Goal: Task Accomplishment & Management: Use online tool/utility

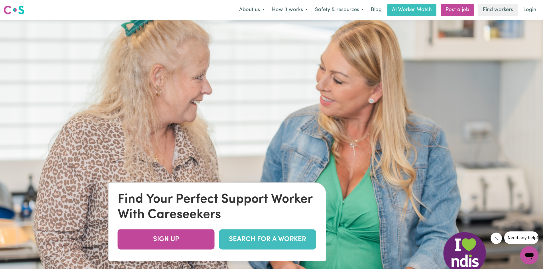
click at [286, 244] on link "SEARCH FOR A WORKER" at bounding box center [267, 239] width 97 height 20
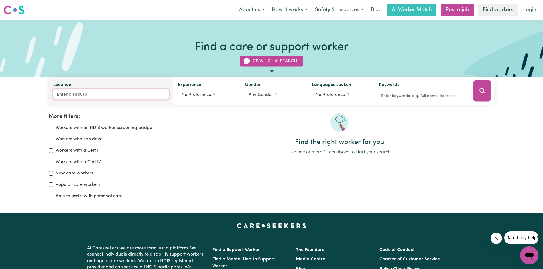
click at [62, 91] on input "Location" at bounding box center [111, 94] width 116 height 10
click at [115, 91] on input "inner west" at bounding box center [111, 94] width 116 height 10
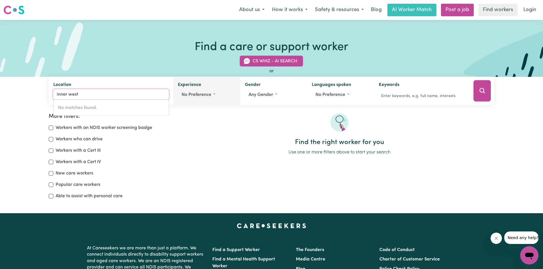
type input "inner west"
click at [212, 93] on button "No preference" at bounding box center [207, 94] width 58 height 11
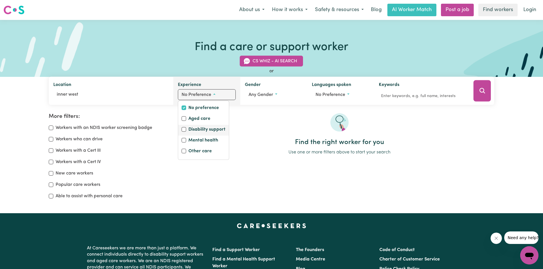
click at [208, 132] on label "Disability support" at bounding box center [206, 130] width 37 height 8
click at [186, 132] on input "Disability support" at bounding box center [184, 129] width 5 height 5
checkbox input "true"
checkbox input "false"
click at [477, 91] on button "Search" at bounding box center [481, 90] width 17 height 21
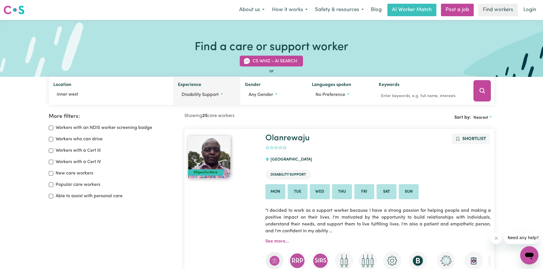
click at [215, 95] on span "Disability support" at bounding box center [200, 95] width 37 height 5
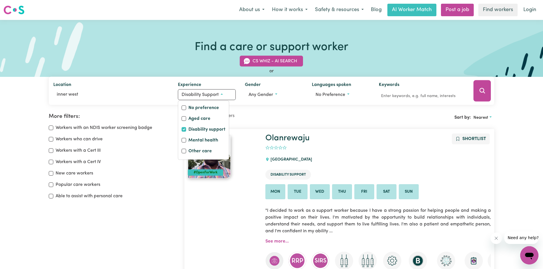
click at [376, 143] on h1 "Olanrewaju" at bounding box center [377, 139] width 225 height 10
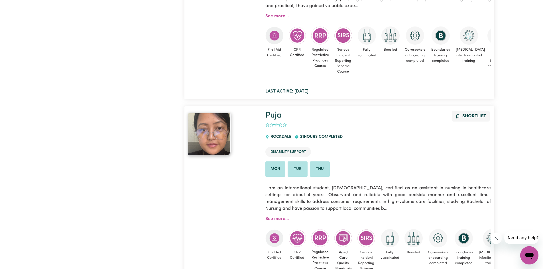
scroll to position [1311, 0]
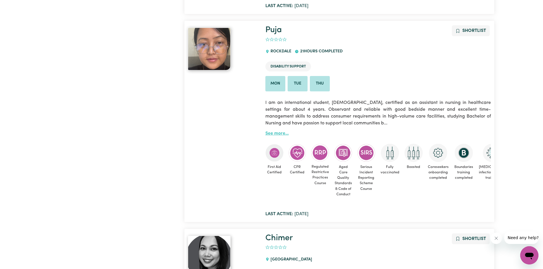
click at [273, 135] on link "See more..." at bounding box center [276, 133] width 23 height 5
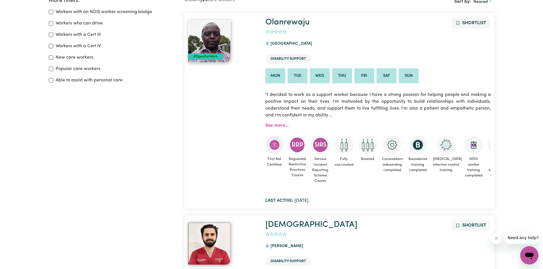
scroll to position [85, 0]
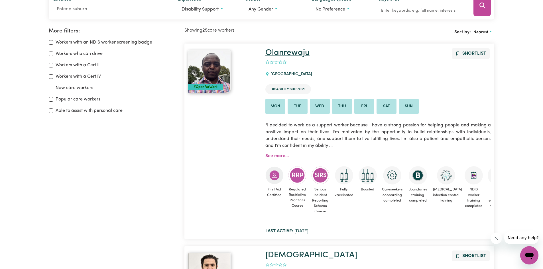
click at [276, 49] on link "Olanrewaju" at bounding box center [287, 53] width 44 height 8
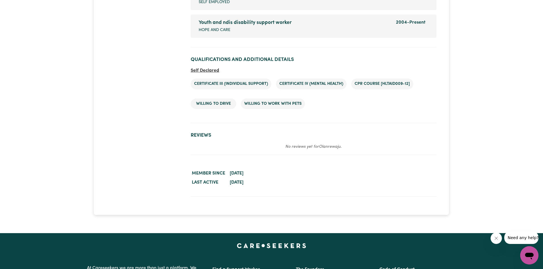
scroll to position [1197, 0]
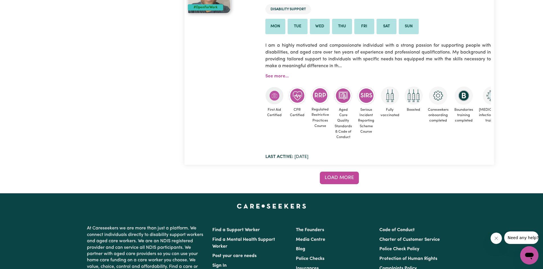
scroll to position [5082, 0]
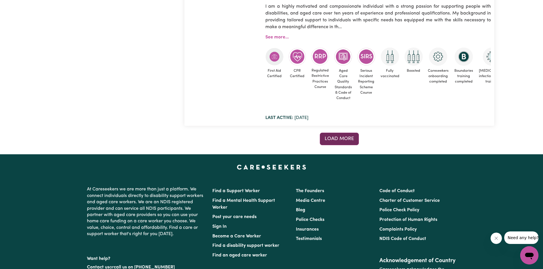
click at [333, 140] on span "Load more" at bounding box center [339, 139] width 29 height 5
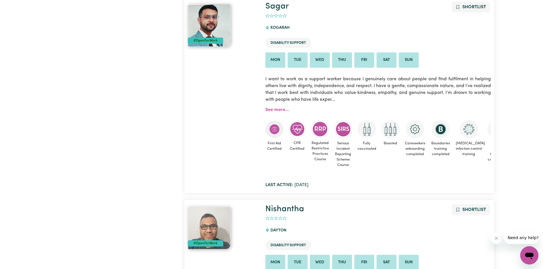
scroll to position [4797, 0]
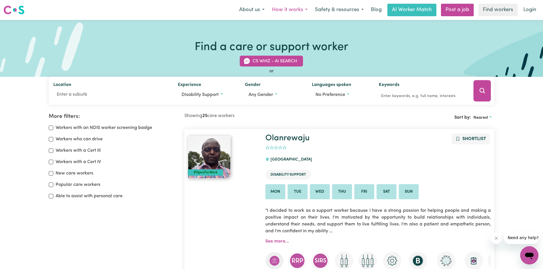
click at [291, 12] on button "How it works" at bounding box center [289, 10] width 43 height 12
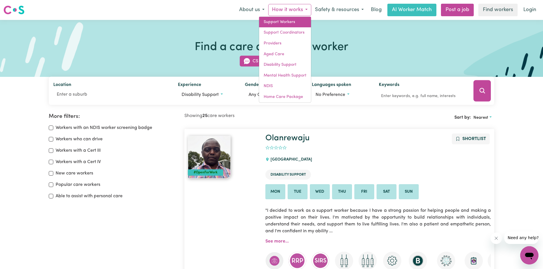
click at [294, 24] on link "Support Workers" at bounding box center [285, 22] width 52 height 11
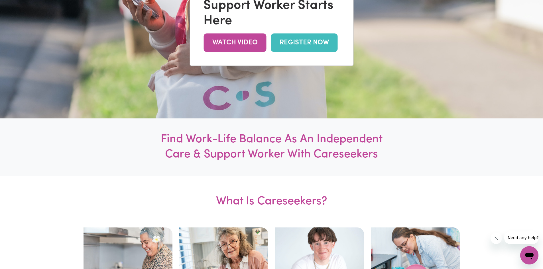
scroll to position [285, 0]
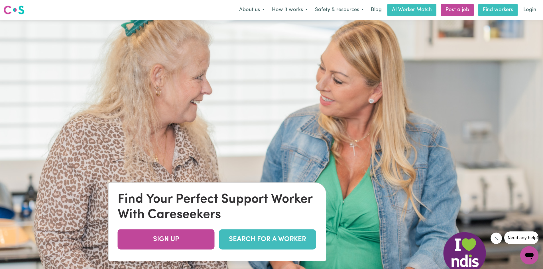
click at [494, 11] on link "Find workers" at bounding box center [497, 10] width 39 height 13
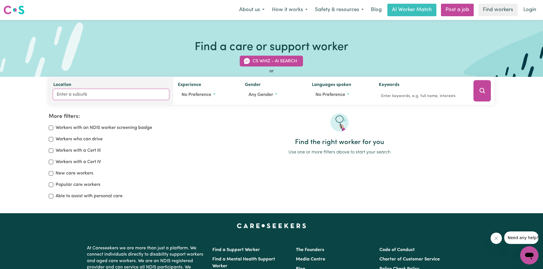
click at [146, 96] on input "Location" at bounding box center [111, 94] width 116 height 10
type input "r"
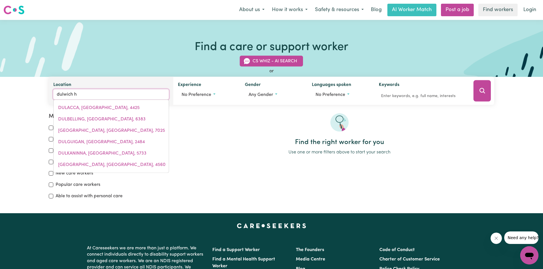
type input "dulwich hi"
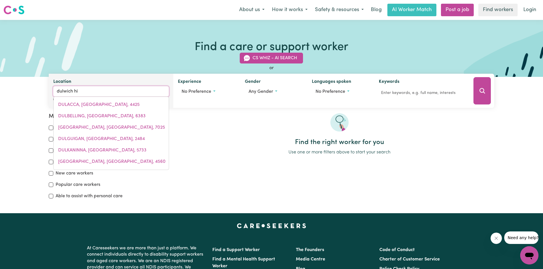
type input "dulwich hiLL, [GEOGRAPHIC_DATA], 2203"
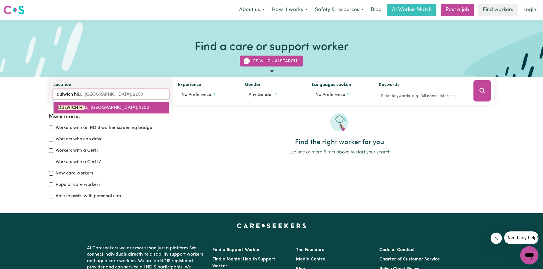
click at [124, 106] on span "[GEOGRAPHIC_DATA], [GEOGRAPHIC_DATA], 2203" at bounding box center [103, 108] width 91 height 5
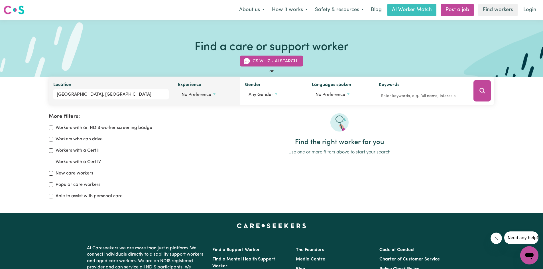
click at [202, 93] on span "No preference" at bounding box center [197, 95] width 30 height 5
click at [192, 131] on label "Disability support" at bounding box center [206, 130] width 37 height 8
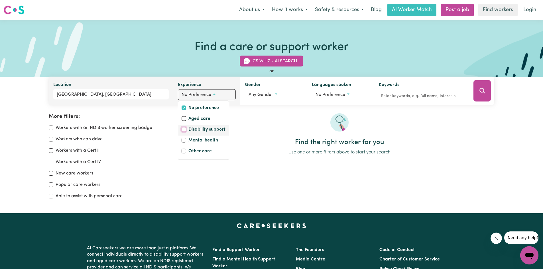
click at [186, 131] on input "Disability support" at bounding box center [184, 129] width 5 height 5
checkbox input "true"
checkbox input "false"
click at [481, 92] on icon "Search" at bounding box center [482, 90] width 7 height 7
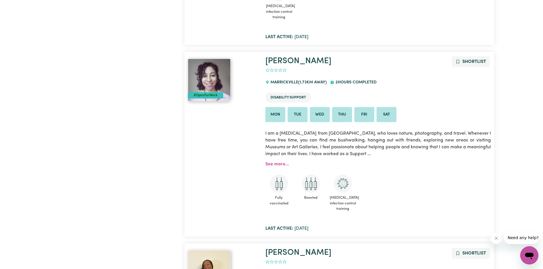
scroll to position [997, 0]
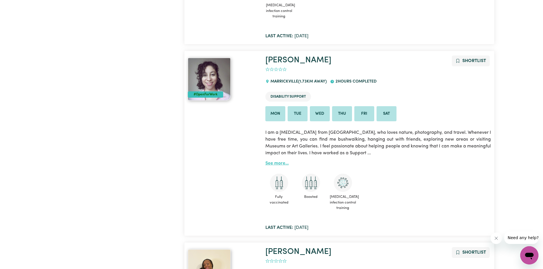
click at [269, 163] on link "See more..." at bounding box center [276, 163] width 23 height 5
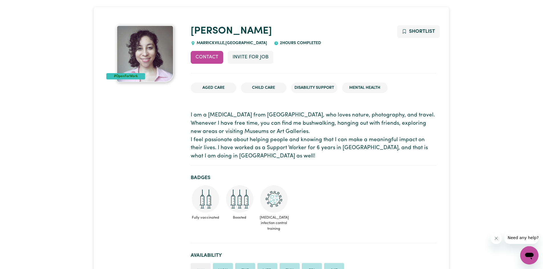
scroll to position [57, 0]
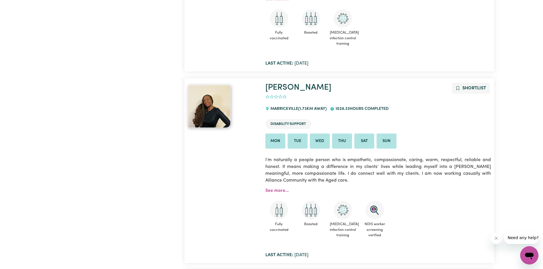
scroll to position [1207, 0]
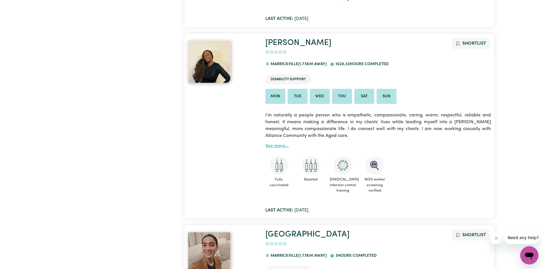
click at [279, 148] on link "See more..." at bounding box center [276, 146] width 23 height 5
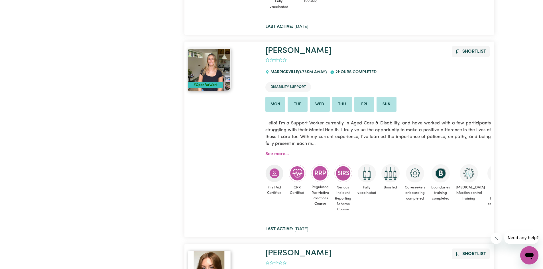
scroll to position [1577, 0]
click at [282, 154] on link "See more..." at bounding box center [276, 154] width 23 height 5
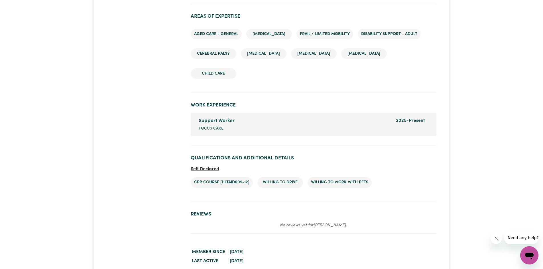
scroll to position [883, 0]
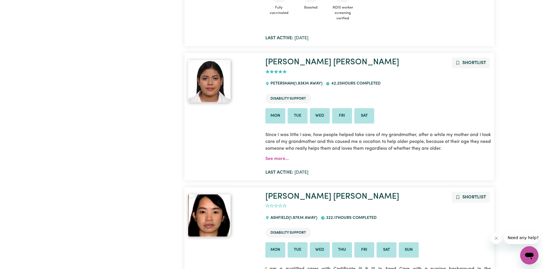
scroll to position [2147, 0]
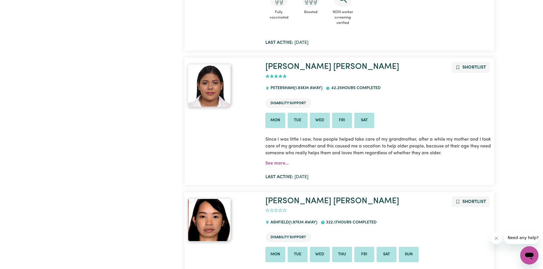
click at [402, 72] on h1 "Luisa Maria" at bounding box center [377, 67] width 225 height 10
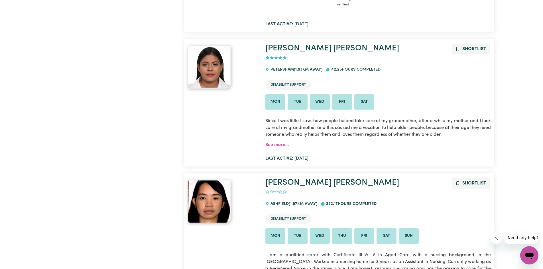
scroll to position [2176, 0]
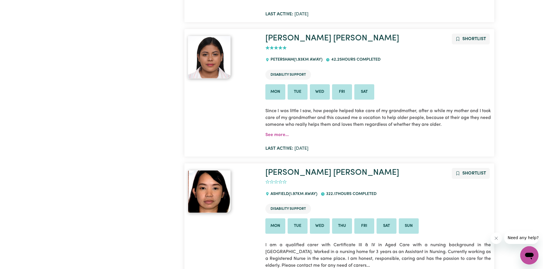
click at [214, 136] on div at bounding box center [223, 93] width 78 height 118
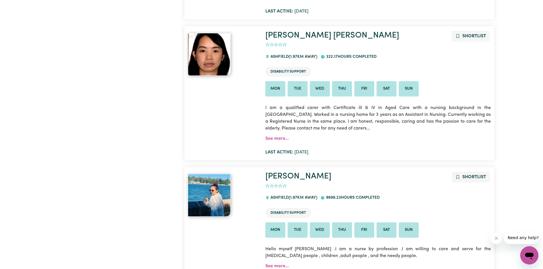
scroll to position [2318, 0]
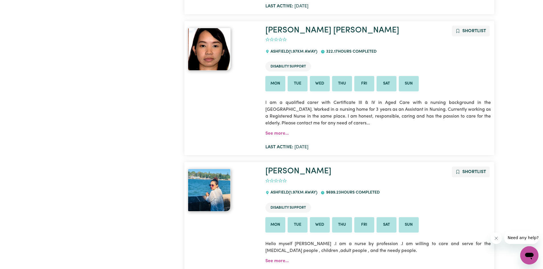
click at [214, 136] on div at bounding box center [223, 88] width 78 height 125
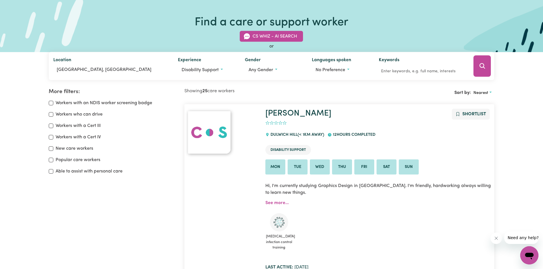
scroll to position [0, 0]
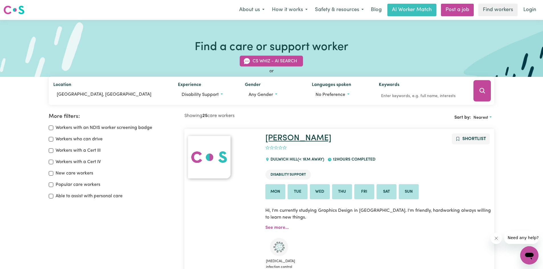
click at [300, 139] on link "Hong Nhung" at bounding box center [298, 138] width 66 height 8
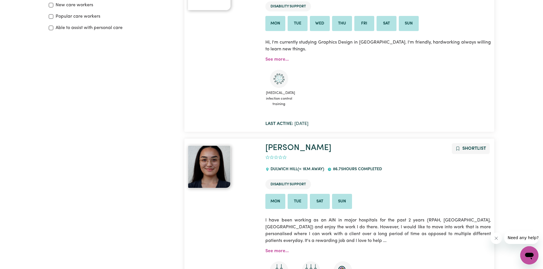
scroll to position [171, 0]
